Goal: Check status: Check status

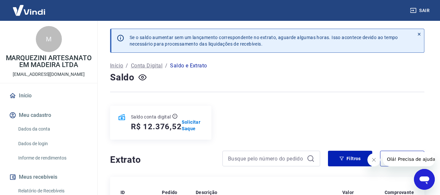
click at [38, 99] on link "Início" at bounding box center [49, 96] width 82 height 14
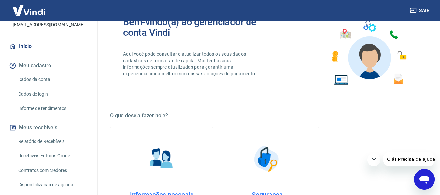
scroll to position [61, 0]
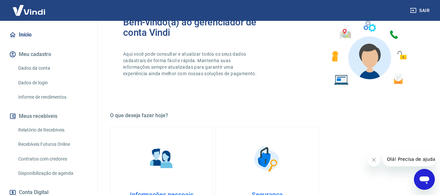
click at [47, 137] on link "Relatório de Recebíveis" at bounding box center [53, 129] width 74 height 13
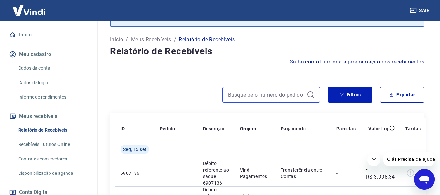
click at [260, 91] on input at bounding box center [266, 95] width 76 height 10
paste input "49932934"
type input "49932934"
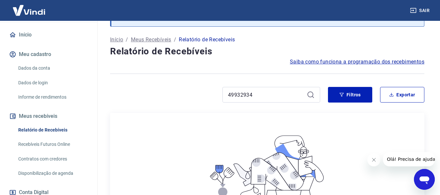
click at [378, 160] on button "Fechar mensagem da empresa" at bounding box center [373, 159] width 13 height 13
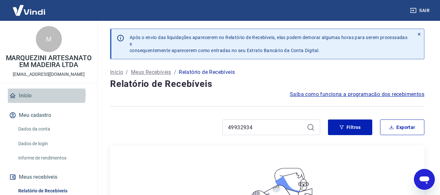
click at [38, 102] on link "Início" at bounding box center [49, 96] width 82 height 14
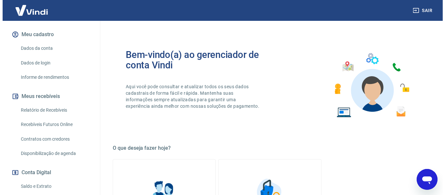
scroll to position [65, 0]
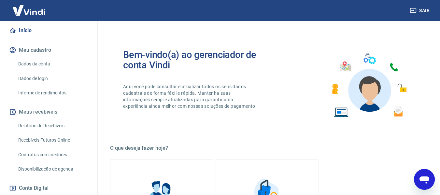
click at [56, 71] on link "Dados da conta" at bounding box center [53, 63] width 74 height 13
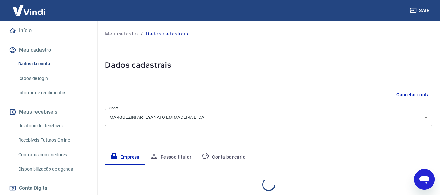
select select "SP"
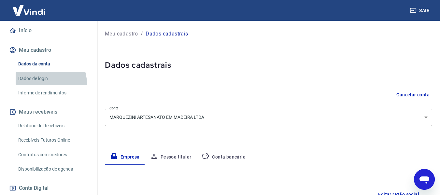
click at [46, 85] on link "Dados de login" at bounding box center [53, 78] width 74 height 13
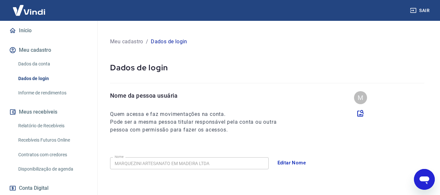
click at [49, 100] on link "Informe de rendimentos" at bounding box center [53, 92] width 74 height 13
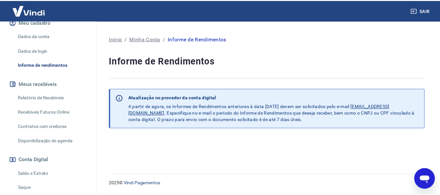
scroll to position [130, 0]
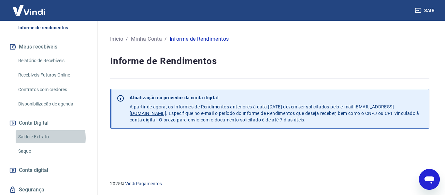
click at [44, 144] on link "Saldo e Extrato" at bounding box center [53, 136] width 74 height 13
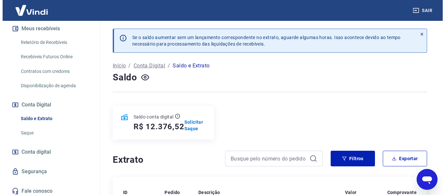
scroll to position [159, 0]
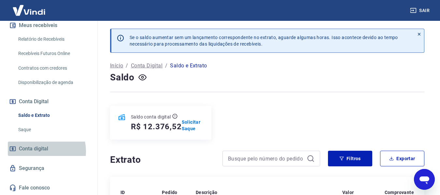
click at [41, 151] on span "Conta digital" at bounding box center [33, 148] width 29 height 9
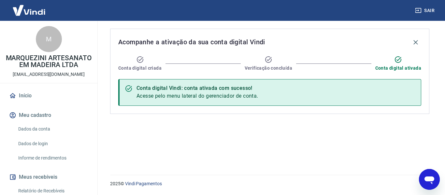
click at [31, 102] on link "Início" at bounding box center [49, 96] width 82 height 14
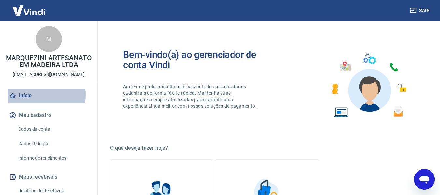
click at [36, 102] on link "Início" at bounding box center [49, 96] width 82 height 14
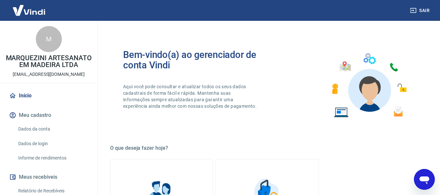
drag, startPoint x: 40, startPoint y: 80, endPoint x: 48, endPoint y: 46, distance: 34.9
click at [40, 78] on p "financeiro@vitrinedamadeira.com.br" at bounding box center [49, 74] width 72 height 7
click at [49, 45] on div "M" at bounding box center [49, 39] width 26 height 26
click at [42, 42] on div "M" at bounding box center [49, 39] width 26 height 26
click at [47, 63] on p "MARQUEZINI ARTESANATO EM MADEIRA LTDA" at bounding box center [48, 62] width 87 height 14
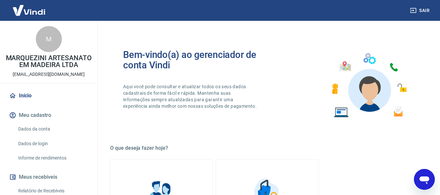
click at [60, 67] on p "MARQUEZINI ARTESANATO EM MADEIRA LTDA" at bounding box center [48, 62] width 87 height 14
drag, startPoint x: 81, startPoint y: 54, endPoint x: 60, endPoint y: 46, distance: 23.3
click at [77, 52] on div "M MARQUEZINI ARTESANATO EM MADEIRA LTDA financeiro@vitrinedamadeira.com.br" at bounding box center [48, 52] width 97 height 62
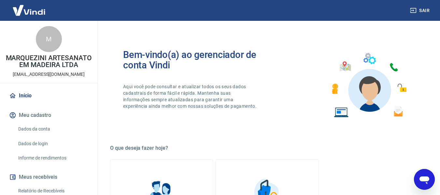
click at [48, 42] on div "M" at bounding box center [49, 39] width 26 height 26
click at [49, 68] on p "MARQUEZINI ARTESANATO EM MADEIRA LTDA" at bounding box center [48, 62] width 87 height 14
click at [71, 68] on p "MARQUEZINI ARTESANATO EM MADEIRA LTDA" at bounding box center [48, 62] width 87 height 14
click at [42, 68] on p "MARQUEZINI ARTESANATO EM MADEIRA LTDA" at bounding box center [48, 62] width 87 height 14
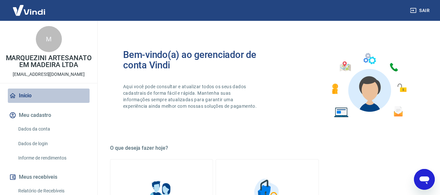
drag, startPoint x: 56, startPoint y: 96, endPoint x: 41, endPoint y: 51, distance: 47.2
click at [54, 94] on div "M MARQUEZINI ARTESANATO EM MADEIRA LTDA financeiro@vitrinedamadeira.com.br Iníc…" at bounding box center [48, 184] width 97 height 326
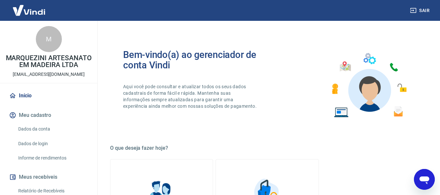
click at [39, 40] on div "M" at bounding box center [49, 39] width 26 height 26
click at [29, 100] on link "Início" at bounding box center [49, 96] width 82 height 14
click at [49, 58] on p "MARQUEZINI ARTESANATO EM MADEIRA LTDA" at bounding box center [48, 62] width 87 height 14
click at [49, 78] on p "financeiro@vitrinedamadeira.com.br" at bounding box center [49, 74] width 72 height 7
click at [47, 44] on div "M" at bounding box center [49, 39] width 26 height 26
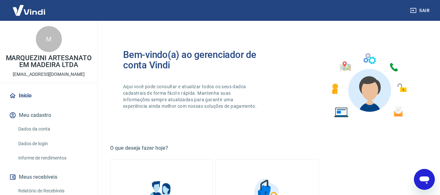
click at [25, 62] on p "MARQUEZINI ARTESANATO EM MADEIRA LTDA" at bounding box center [48, 62] width 87 height 14
click at [25, 63] on p "MARQUEZINI ARTESANATO EM MADEIRA LTDA" at bounding box center [48, 62] width 87 height 14
drag, startPoint x: 38, startPoint y: 71, endPoint x: 36, endPoint y: 97, distance: 26.8
click at [40, 68] on p "MARQUEZINI ARTESANATO EM MADEIRA LTDA" at bounding box center [48, 62] width 87 height 14
click at [55, 66] on p "MARQUEZINI ARTESANATO EM MADEIRA LTDA" at bounding box center [48, 62] width 87 height 14
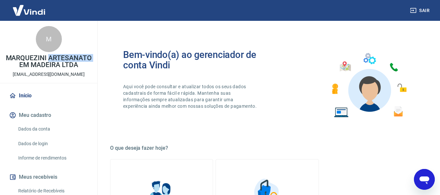
click at [55, 66] on p "MARQUEZINI ARTESANATO EM MADEIRA LTDA" at bounding box center [48, 62] width 87 height 14
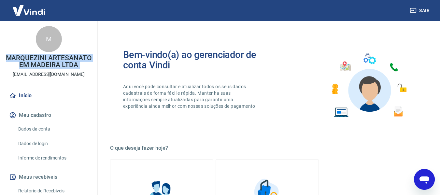
drag, startPoint x: 55, startPoint y: 66, endPoint x: 48, endPoint y: 42, distance: 24.7
click at [53, 63] on p "MARQUEZINI ARTESANATO EM MADEIRA LTDA" at bounding box center [48, 62] width 87 height 14
click at [47, 39] on div "M" at bounding box center [49, 39] width 26 height 26
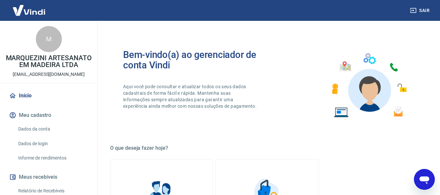
click at [54, 93] on div "M MARQUEZINI ARTESANATO EM MADEIRA LTDA financeiro@vitrinedamadeira.com.br Iníc…" at bounding box center [48, 184] width 97 height 326
click at [50, 50] on div "M" at bounding box center [49, 39] width 26 height 26
click at [56, 77] on div "M MARQUEZINI ARTESANATO EM MADEIRA LTDA financeiro@vitrinedamadeira.com.br" at bounding box center [48, 52] width 97 height 62
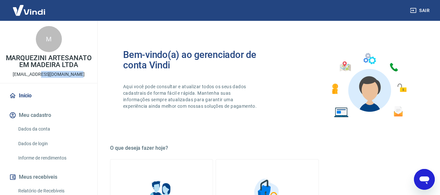
click at [56, 77] on div "M MARQUEZINI ARTESANATO EM MADEIRA LTDA financeiro@vitrinedamadeira.com.br" at bounding box center [48, 52] width 97 height 62
click at [52, 63] on p "MARQUEZINI ARTESANATO EM MADEIRA LTDA" at bounding box center [48, 62] width 87 height 14
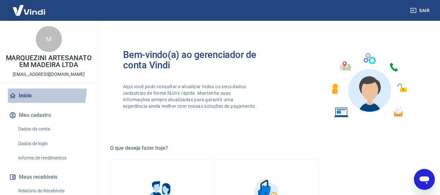
click at [35, 97] on link "Início" at bounding box center [49, 96] width 82 height 14
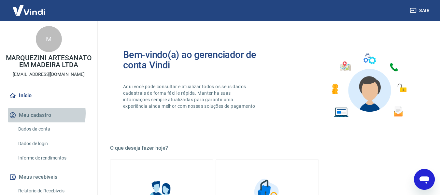
click at [30, 120] on button "Meu cadastro" at bounding box center [49, 115] width 82 height 14
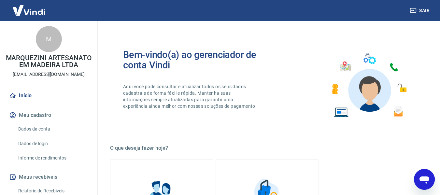
scroll to position [65, 0]
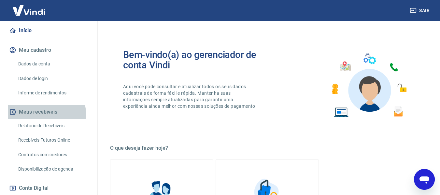
click at [39, 119] on button "Meus recebíveis" at bounding box center [49, 112] width 82 height 14
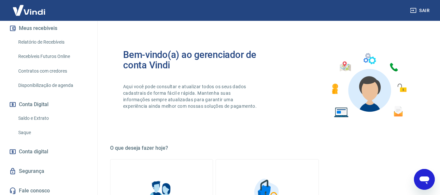
scroll to position [159, 0]
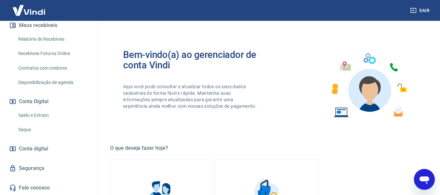
click at [34, 164] on link "Segurança" at bounding box center [49, 168] width 82 height 14
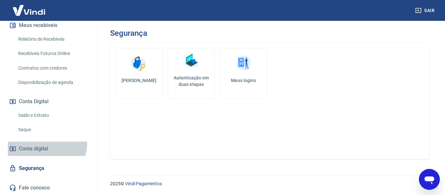
click at [36, 142] on link "Conta digital" at bounding box center [49, 149] width 82 height 14
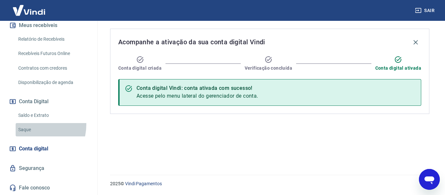
click at [33, 125] on link "Saque" at bounding box center [53, 129] width 74 height 13
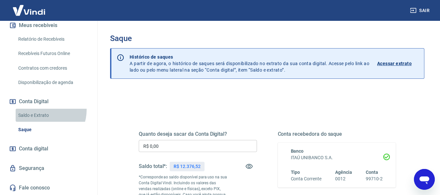
click at [42, 110] on link "Saldo e Extrato" at bounding box center [53, 115] width 74 height 13
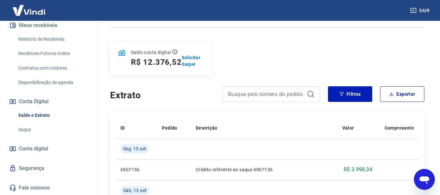
scroll to position [65, 0]
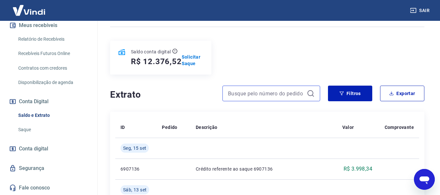
click at [256, 92] on input at bounding box center [266, 94] width 76 height 10
paste input "49932934"
click at [256, 92] on input at bounding box center [266, 94] width 76 height 10
type input "49932934"
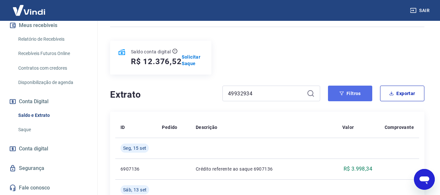
click at [348, 94] on button "Filtros" at bounding box center [350, 94] width 44 height 16
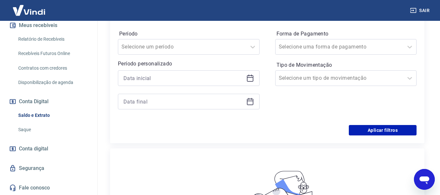
scroll to position [130, 0]
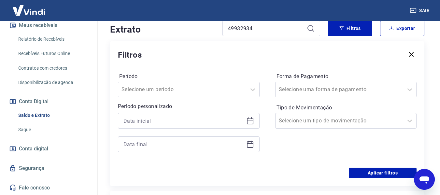
click at [49, 79] on link "Disponibilização de agenda" at bounding box center [53, 82] width 74 height 13
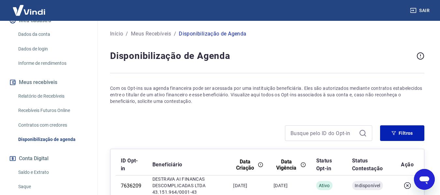
scroll to position [93, 0]
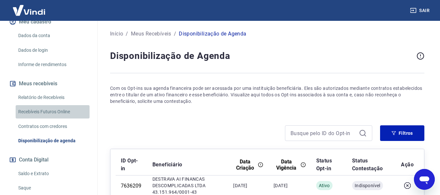
click at [53, 119] on link "Recebíveis Futuros Online" at bounding box center [53, 111] width 74 height 13
